Goal: Task Accomplishment & Management: Complete application form

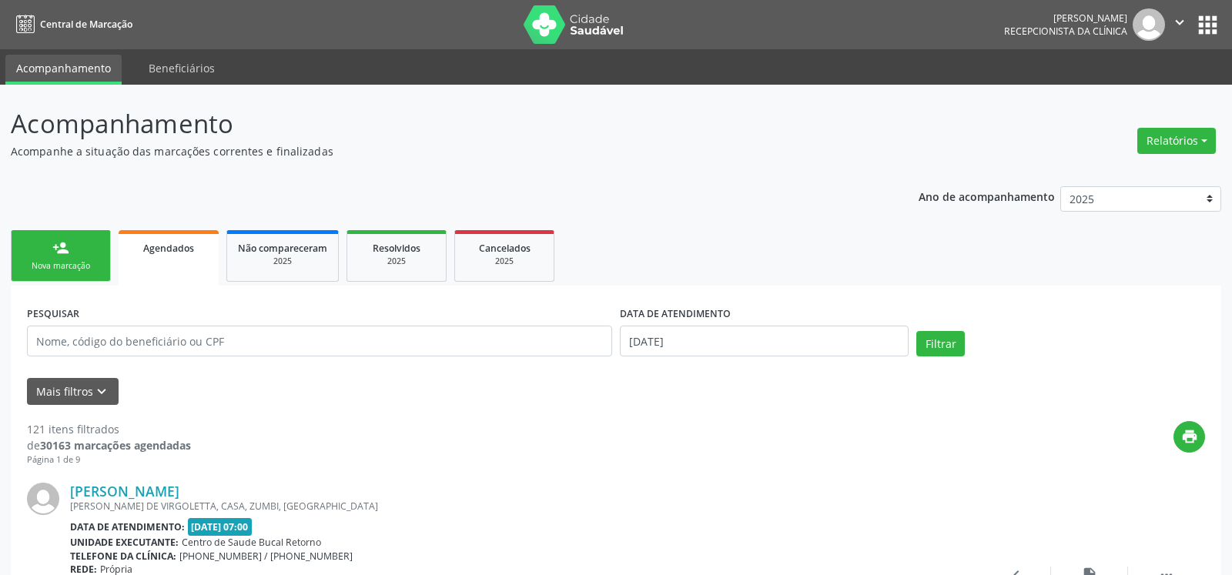
click at [52, 268] on div "Nova marcação" at bounding box center [60, 266] width 77 height 12
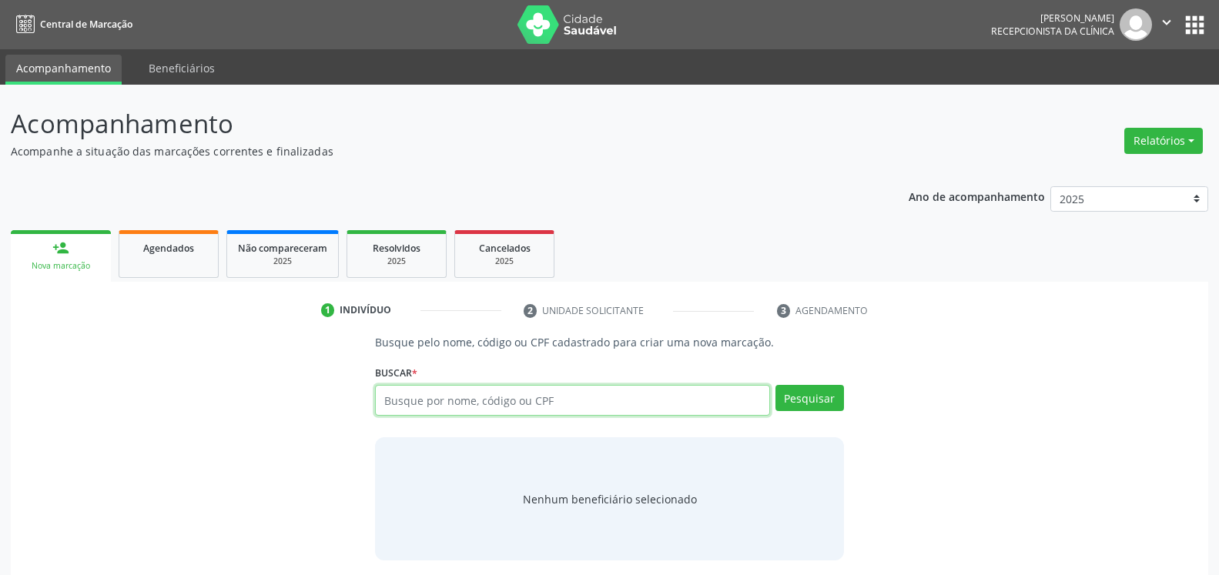
click at [517, 403] on input "text" at bounding box center [572, 400] width 394 height 31
paste input "343.796.224-87"
type input "343.796.224-87"
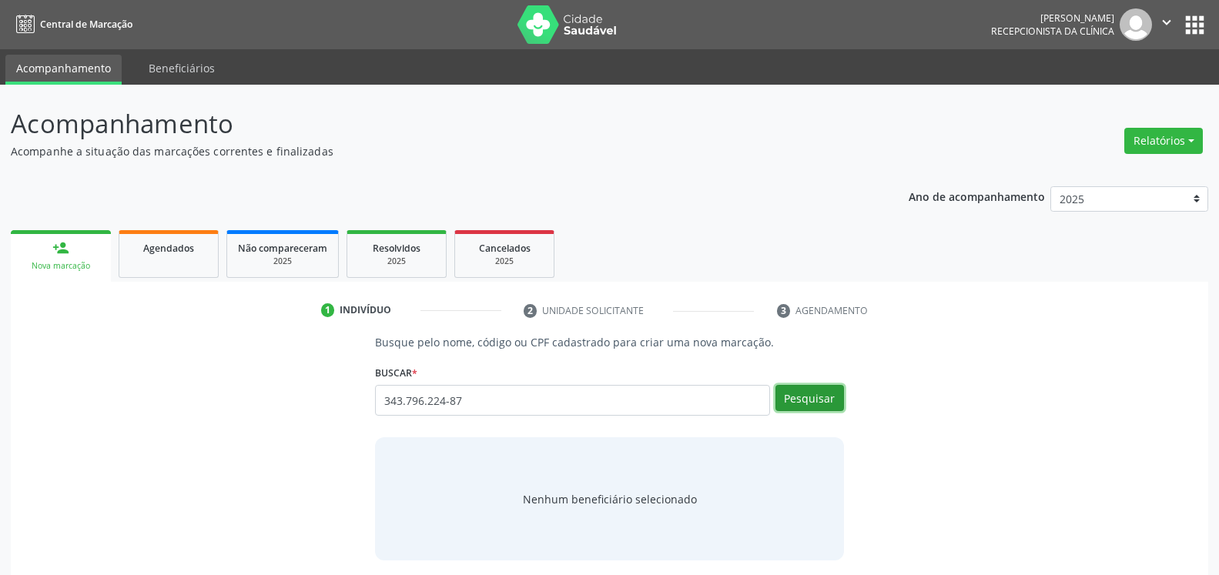
click at [815, 399] on button "Pesquisar" at bounding box center [809, 398] width 69 height 26
click at [818, 392] on button "Pesquisar" at bounding box center [809, 398] width 69 height 26
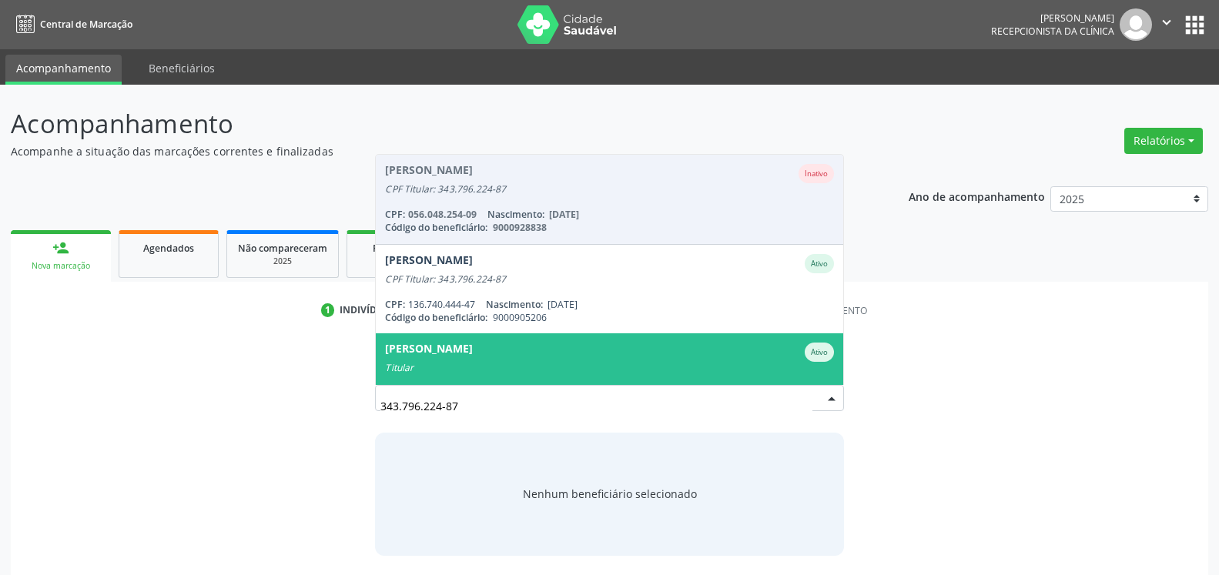
click at [464, 172] on li "[PERSON_NAME] Inativo CPF Titular: 343.796.224-87 CPF: 056.048.254-09 Nasciment…" at bounding box center [609, 199] width 466 height 89
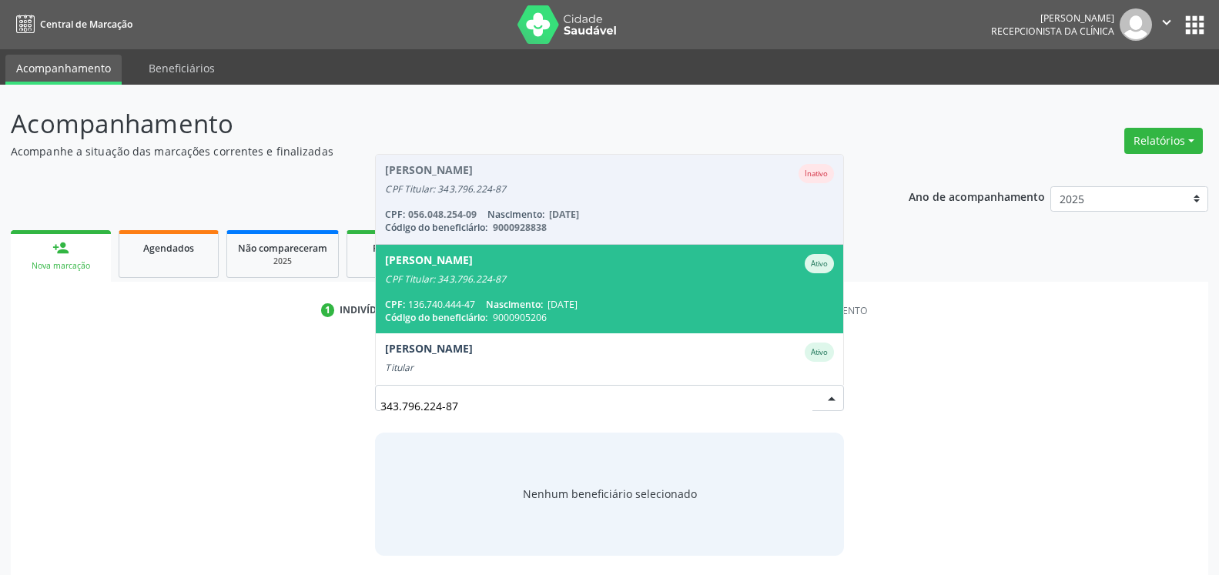
click at [493, 178] on li "[PERSON_NAME] Inativo CPF Titular: 343.796.224-87 CPF: 056.048.254-09 Nasciment…" at bounding box center [609, 199] width 466 height 89
click at [557, 191] on li "[PERSON_NAME] Inativo CPF Titular: 343.796.224-87 CPF: 056.048.254-09 Nasciment…" at bounding box center [609, 199] width 466 height 89
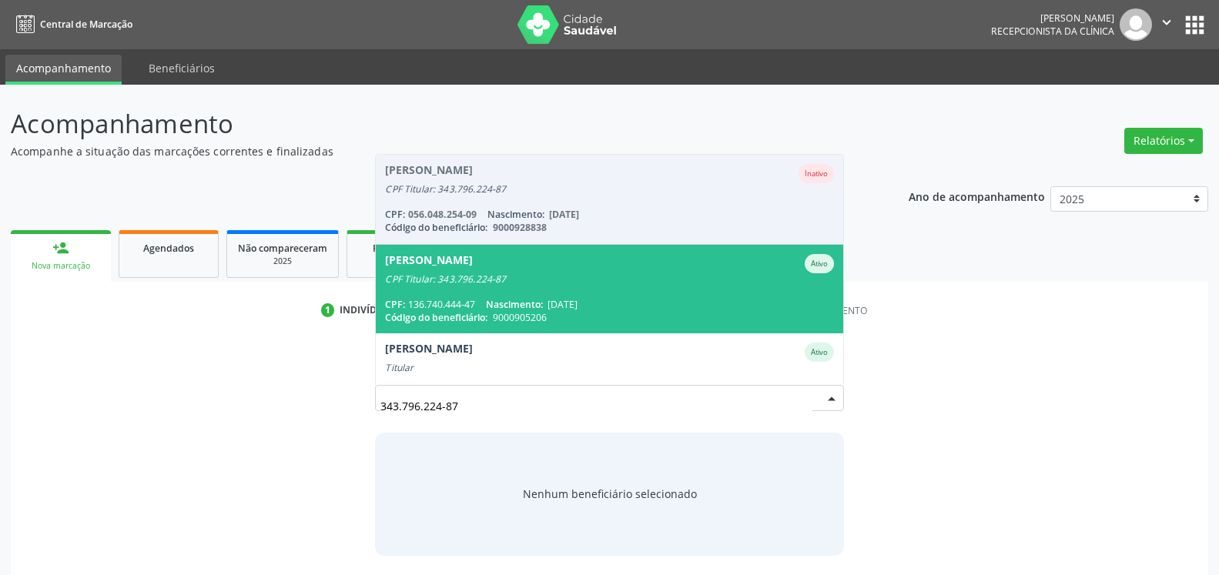
click at [557, 191] on li "[PERSON_NAME] Inativo CPF Titular: 343.796.224-87 CPF: 056.048.254-09 Nasciment…" at bounding box center [609, 199] width 466 height 89
click at [519, 197] on li "[PERSON_NAME] Inativo CPF Titular: 343.796.224-87 CPF: 056.048.254-09 Nasciment…" at bounding box center [609, 199] width 466 height 89
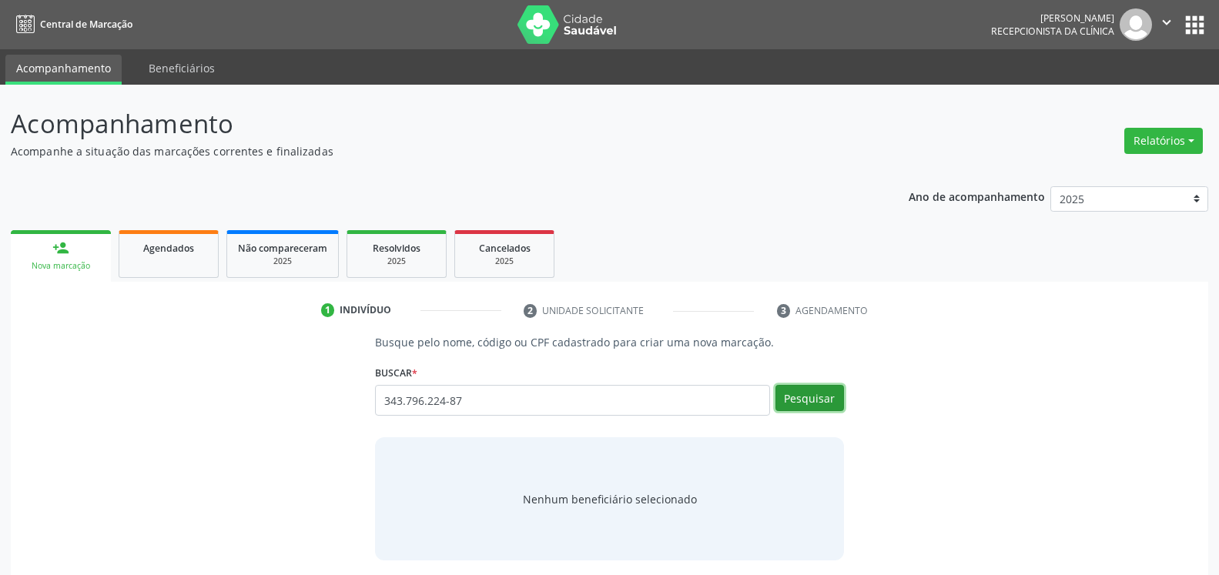
click at [822, 393] on button "Pesquisar" at bounding box center [809, 398] width 69 height 26
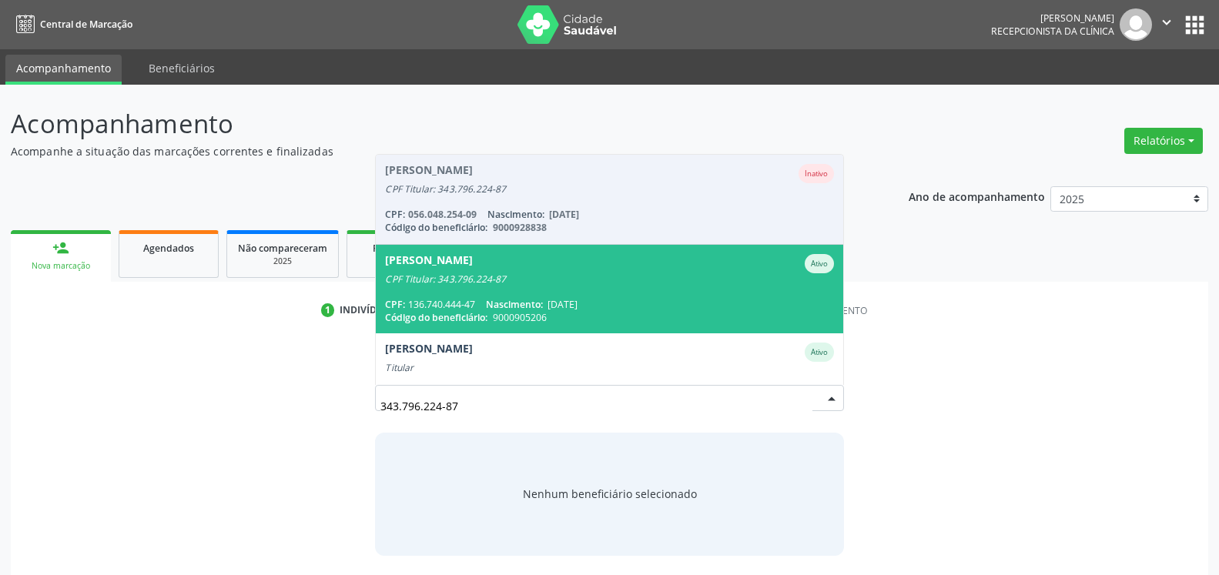
click at [493, 178] on li "[PERSON_NAME] Inativo CPF Titular: 343.796.224-87 CPF: 056.048.254-09 Nasciment…" at bounding box center [609, 199] width 466 height 89
click at [458, 187] on li "[PERSON_NAME] Inativo CPF Titular: 343.796.224-87 CPF: 056.048.254-09 Nasciment…" at bounding box center [609, 199] width 466 height 89
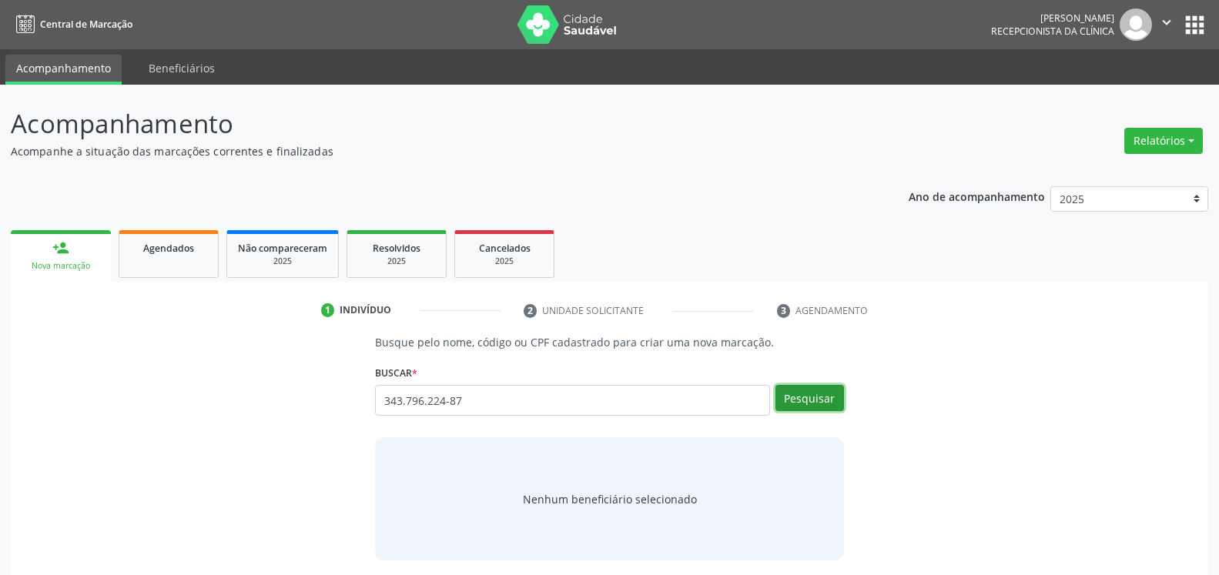
click at [819, 399] on button "Pesquisar" at bounding box center [809, 398] width 69 height 26
click at [547, 402] on input "343.796.224-87" at bounding box center [572, 400] width 394 height 31
drag, startPoint x: 468, startPoint y: 401, endPoint x: 296, endPoint y: 411, distance: 172.0
click at [375, 411] on input "343.796.224-87" at bounding box center [572, 400] width 394 height 31
type input "abnea marques"
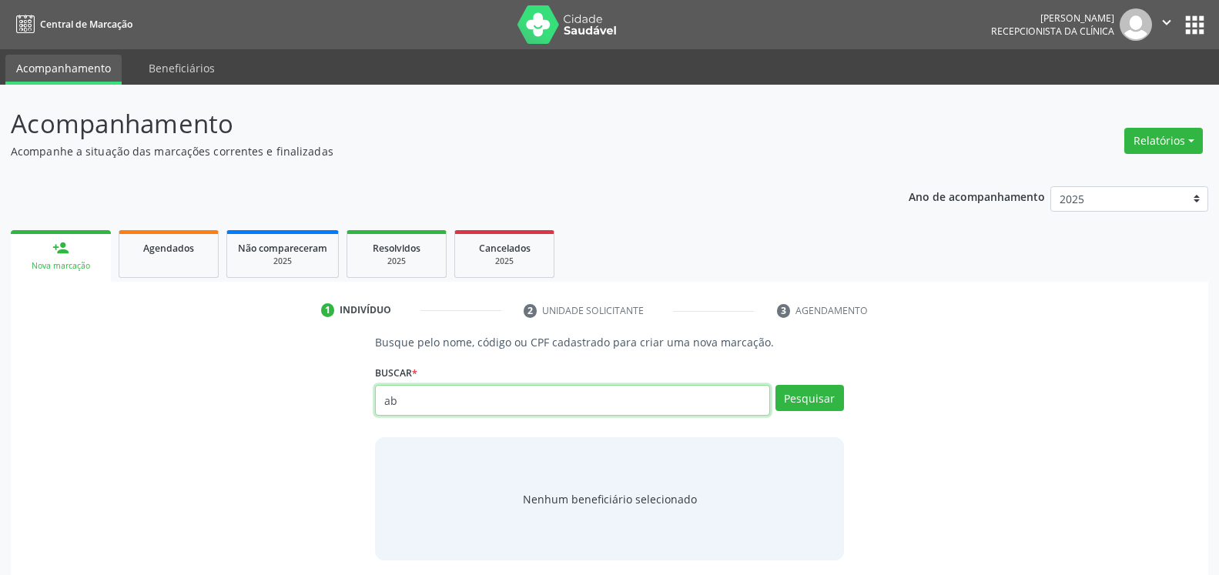
type input "a"
paste input "343.796.224-87"
type input "343.796.224-87"
click at [818, 394] on button "Pesquisar" at bounding box center [809, 398] width 69 height 26
type input "343.796.224-87"
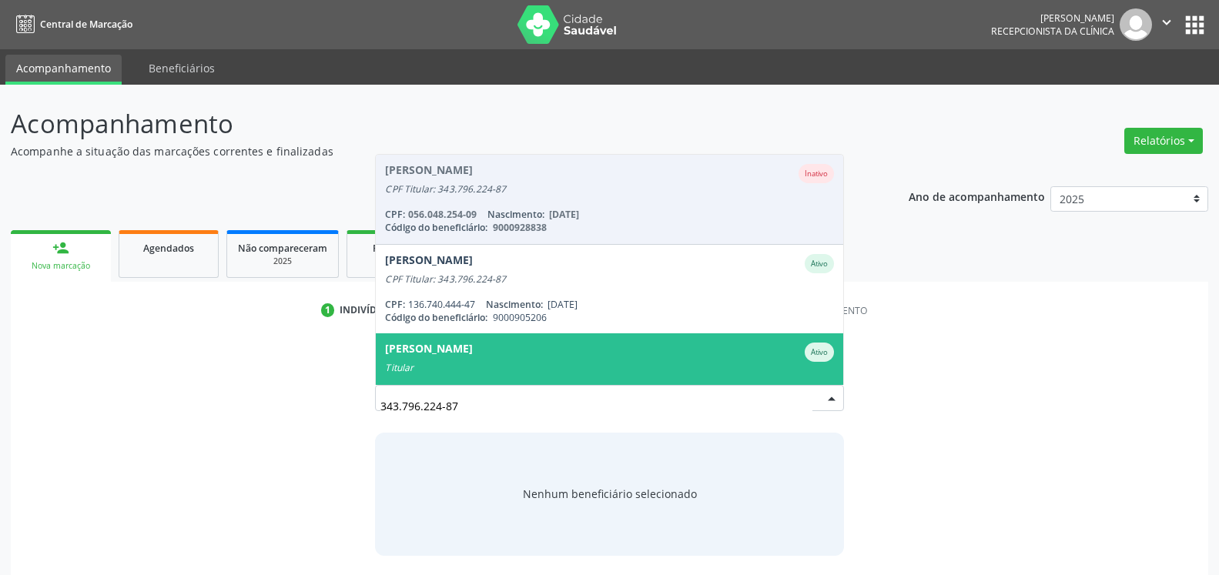
drag, startPoint x: 479, startPoint y: 404, endPoint x: 245, endPoint y: 419, distance: 234.5
click at [380, 419] on input "343.796.224-87" at bounding box center [595, 405] width 431 height 31
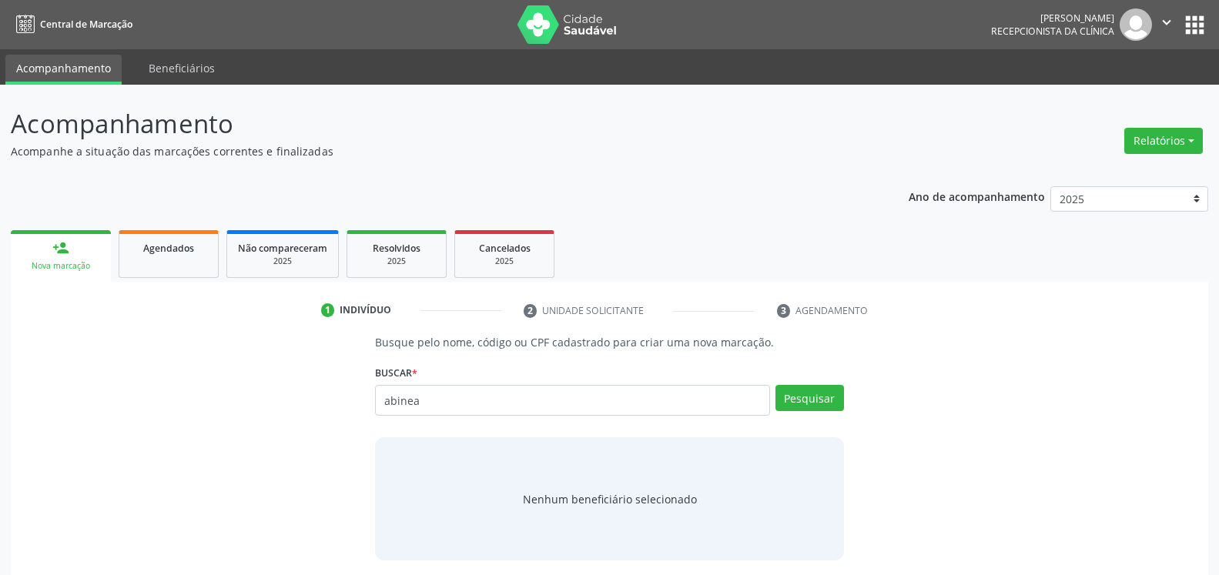
type input "abinea"
